Goal: Task Accomplishment & Management: Manage account settings

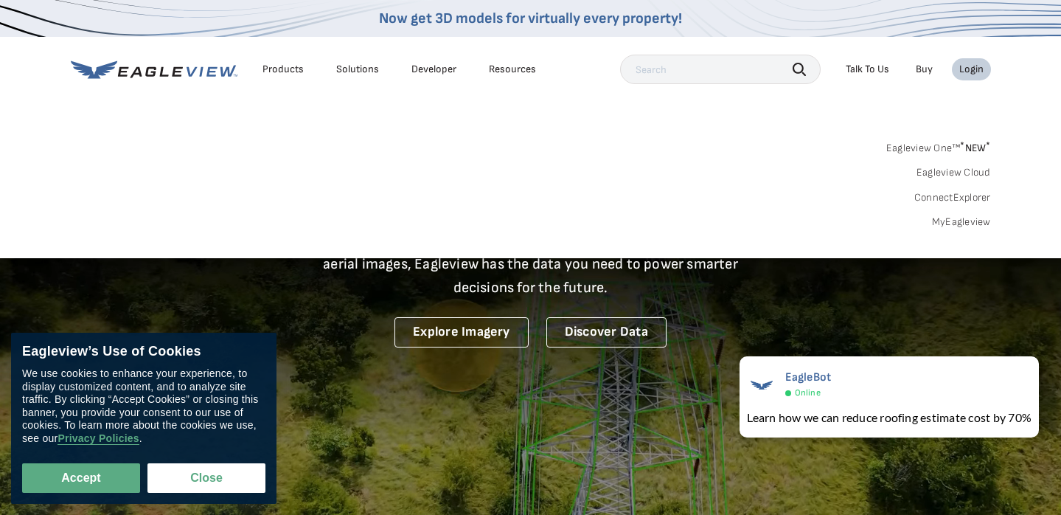
click at [971, 222] on link "MyEagleview" at bounding box center [961, 221] width 59 height 13
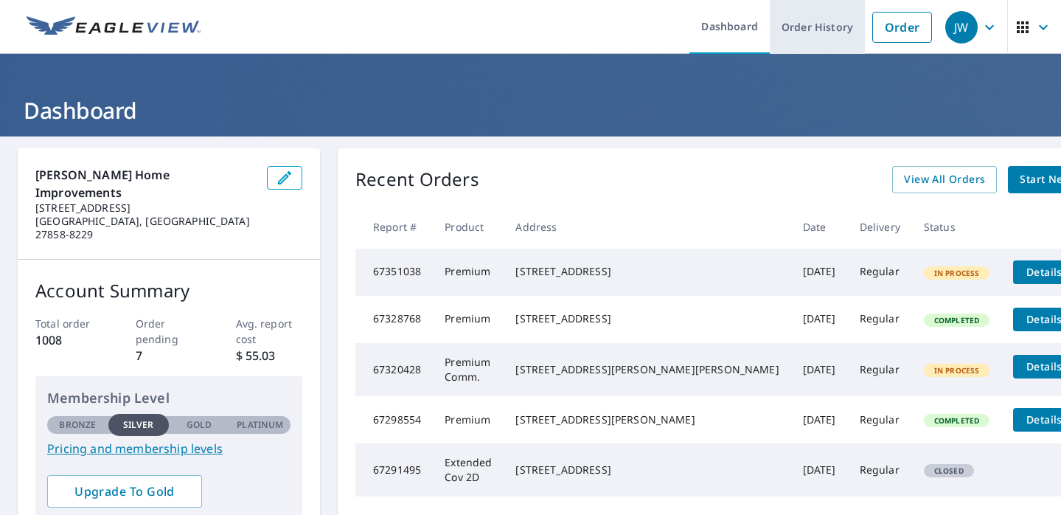
click at [823, 28] on link "Order History" at bounding box center [817, 27] width 95 height 54
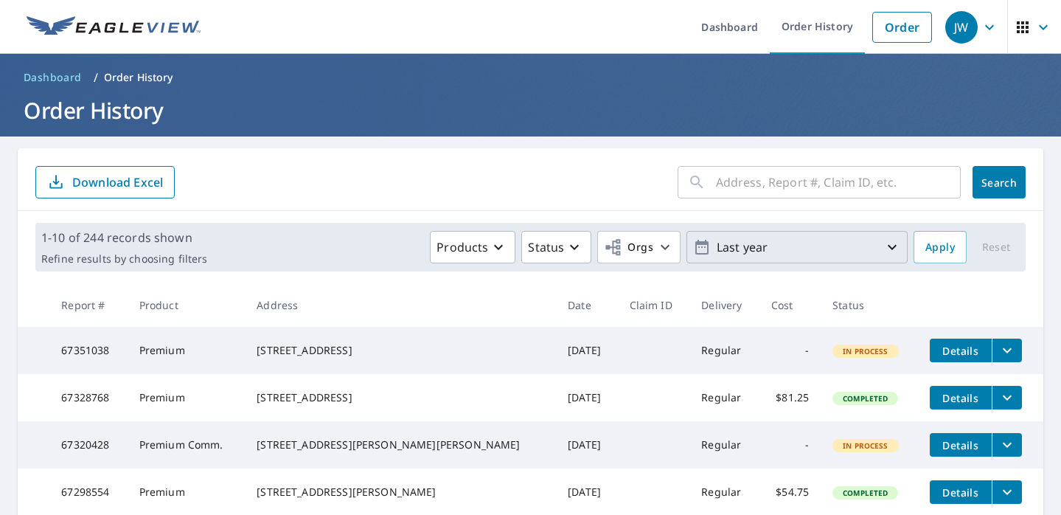
click at [892, 247] on icon "button" at bounding box center [892, 247] width 9 height 5
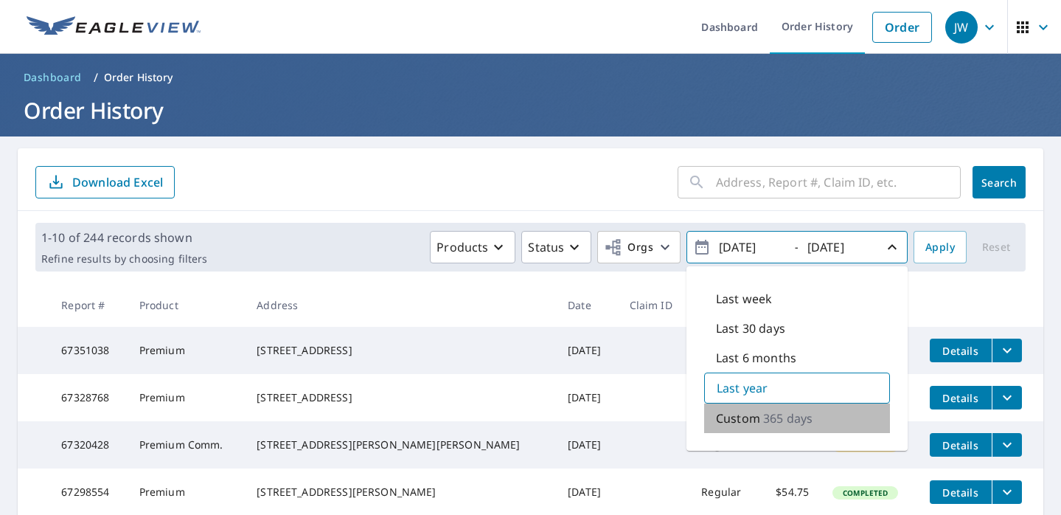
click at [772, 422] on p "365 days" at bounding box center [787, 418] width 49 height 18
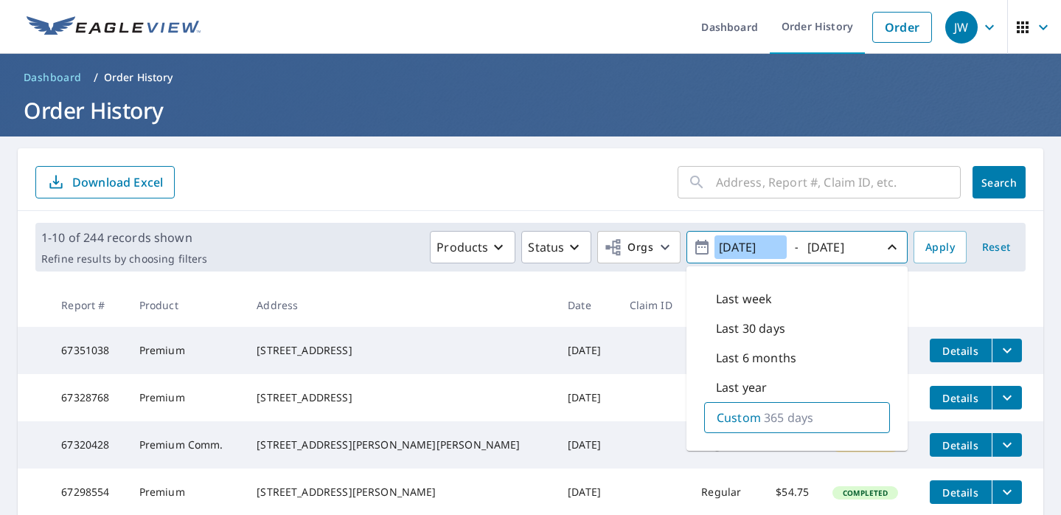
click at [761, 244] on input "[DATE]" at bounding box center [751, 247] width 72 height 24
click at [764, 247] on input "[DATE]" at bounding box center [751, 247] width 72 height 24
click at [783, 250] on input "[DATE]" at bounding box center [751, 247] width 72 height 24
type input "[DATE]"
click at [861, 241] on input "[DATE]" at bounding box center [839, 247] width 72 height 24
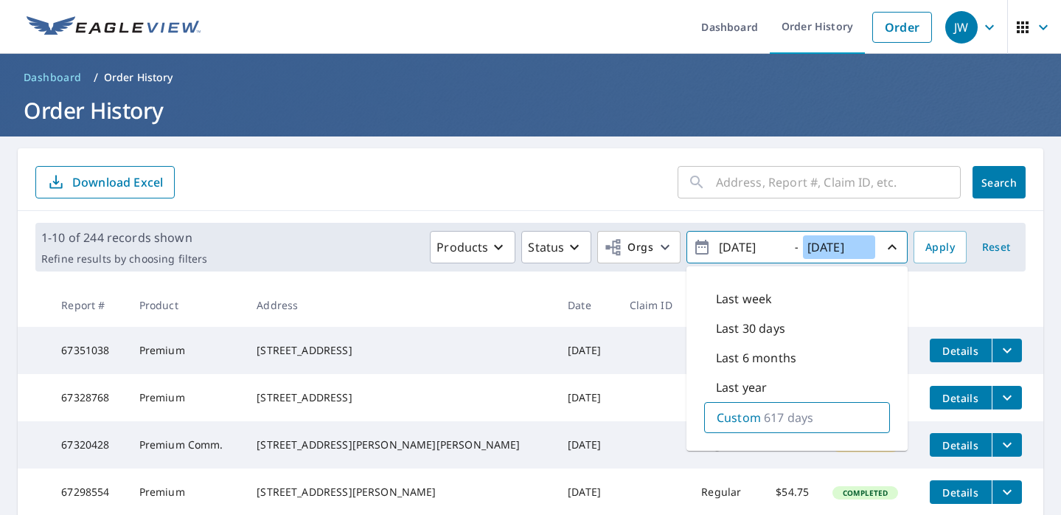
click at [835, 247] on input "[DATE]" at bounding box center [839, 247] width 72 height 24
click at [852, 249] on input "[DATE]" at bounding box center [839, 247] width 72 height 24
click at [870, 247] on input "[DATE]" at bounding box center [839, 247] width 72 height 24
type input "[DATE]"
click at [948, 248] on span "Apply" at bounding box center [941, 247] width 30 height 18
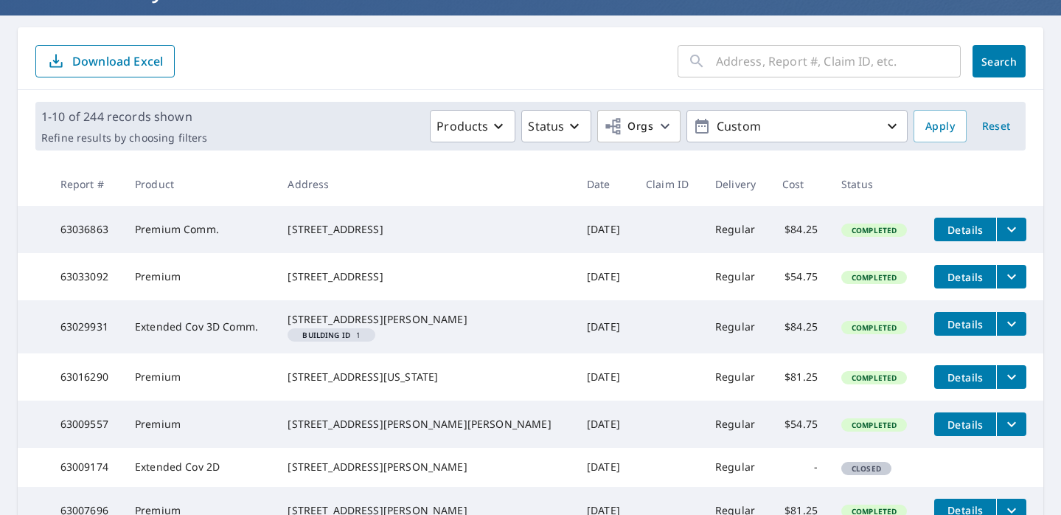
scroll to position [467, 0]
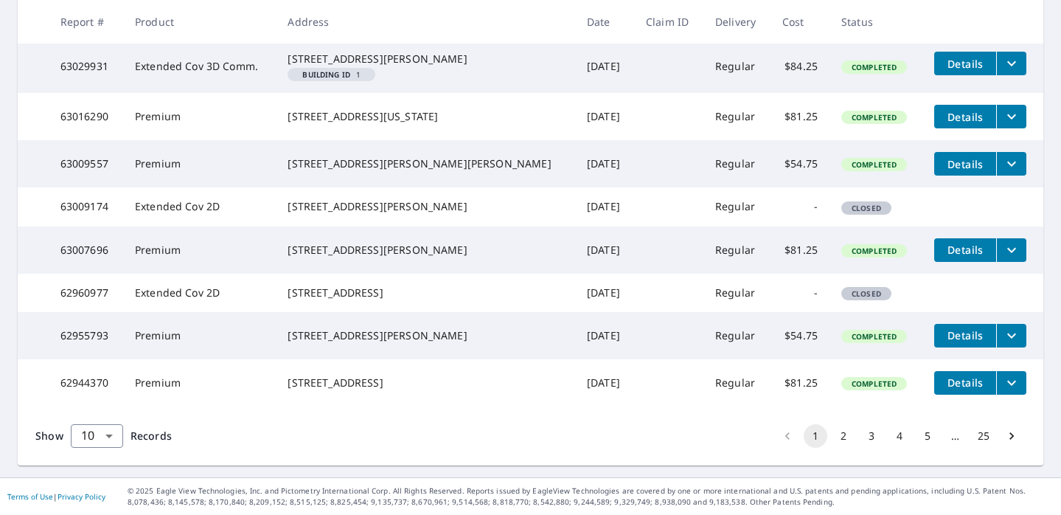
click at [986, 437] on button "25" at bounding box center [984, 436] width 24 height 24
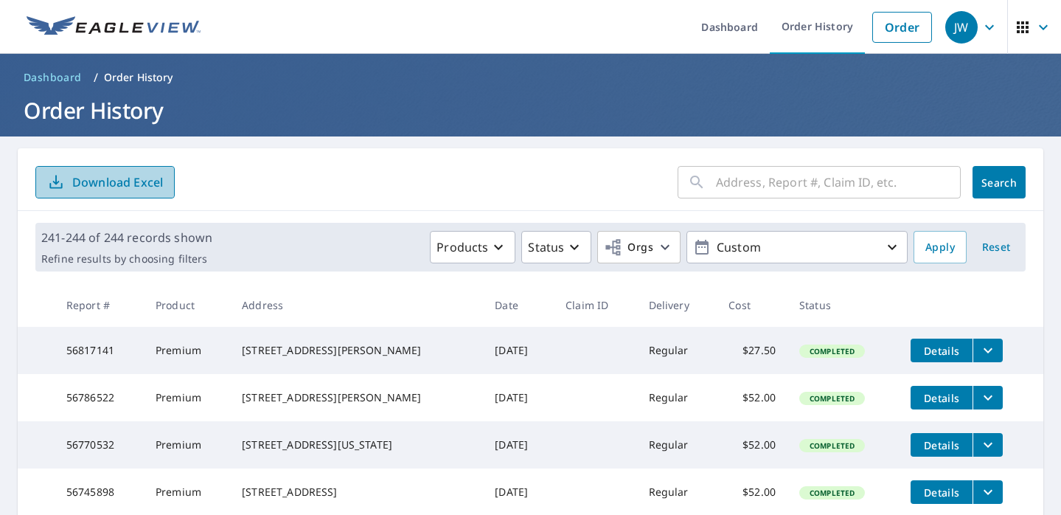
click at [125, 181] on p "Download Excel" at bounding box center [117, 182] width 91 height 16
